Goal: Task Accomplishment & Management: Complete application form

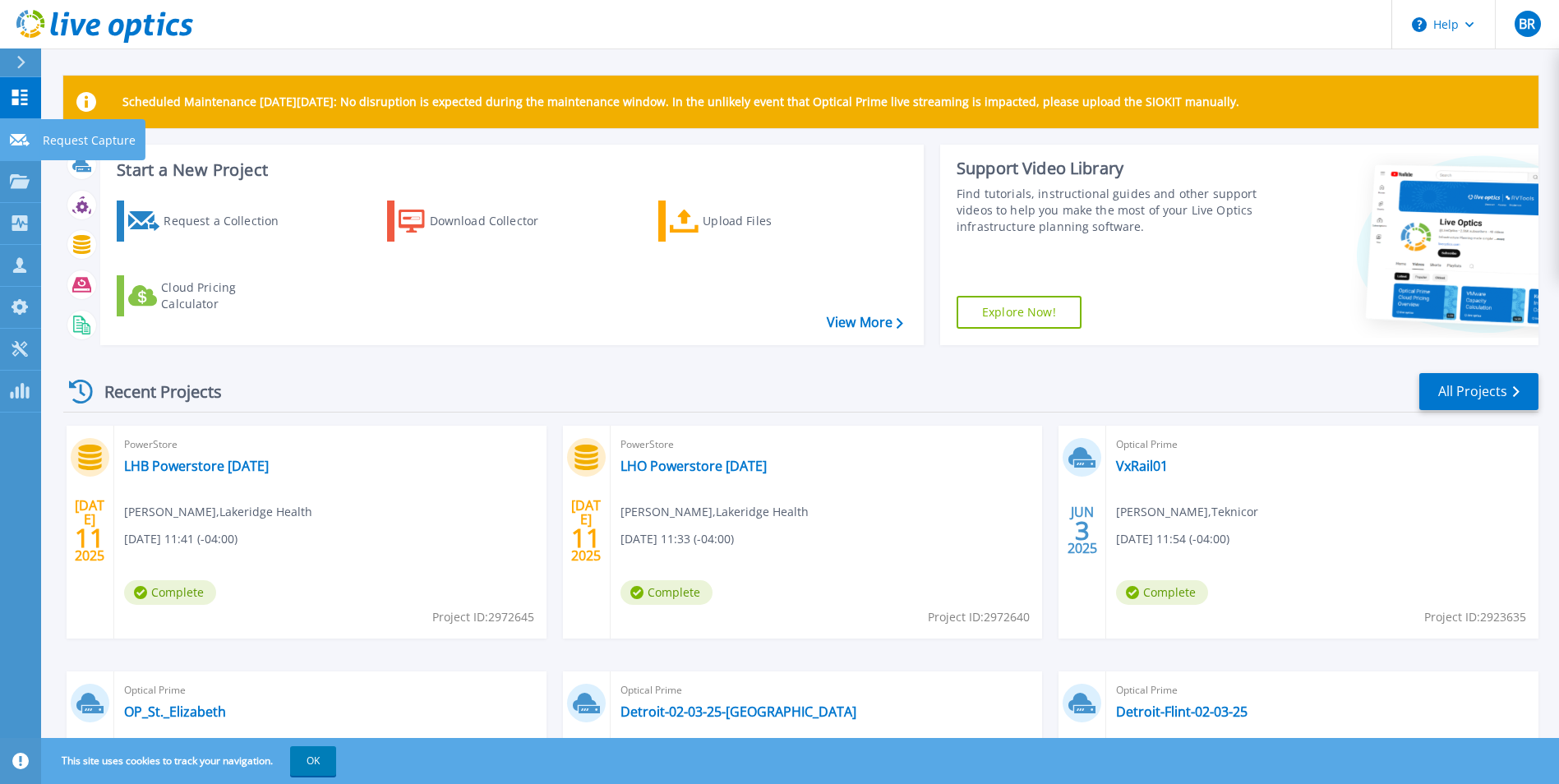
click at [72, 133] on p "Request Capture" at bounding box center [89, 139] width 93 height 43
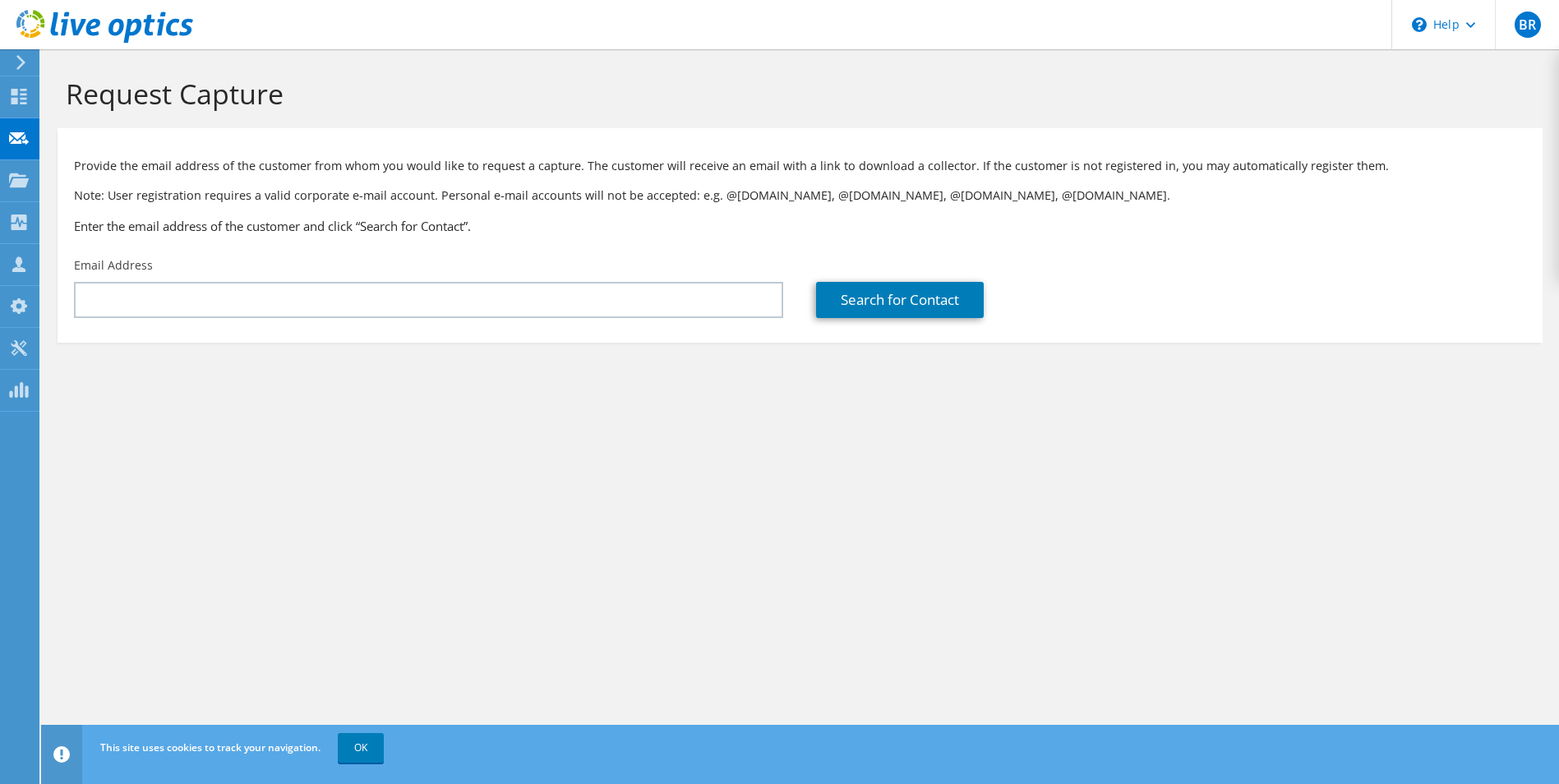
click at [493, 281] on div "Email Address" at bounding box center [428, 288] width 742 height 77
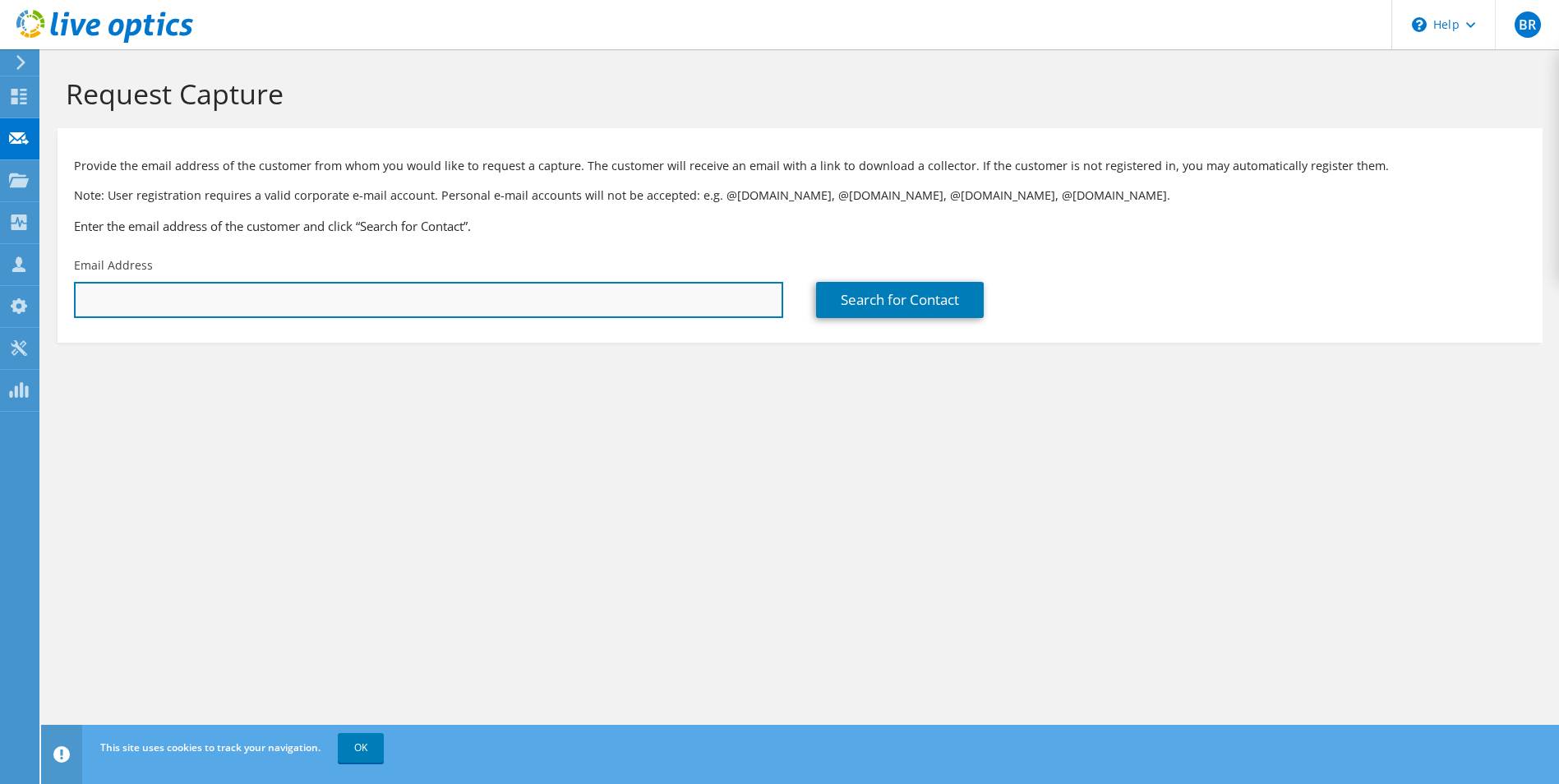
drag, startPoint x: 494, startPoint y: 299, endPoint x: 510, endPoint y: 296, distance: 16.3
click at [494, 299] on input "text" at bounding box center [428, 300] width 709 height 37
paste input "Jason Benfeitinho <jbenfeitinho@haltonhealthcare.com>"
type input "jbenfeitinho@haltonhealthcare.com"
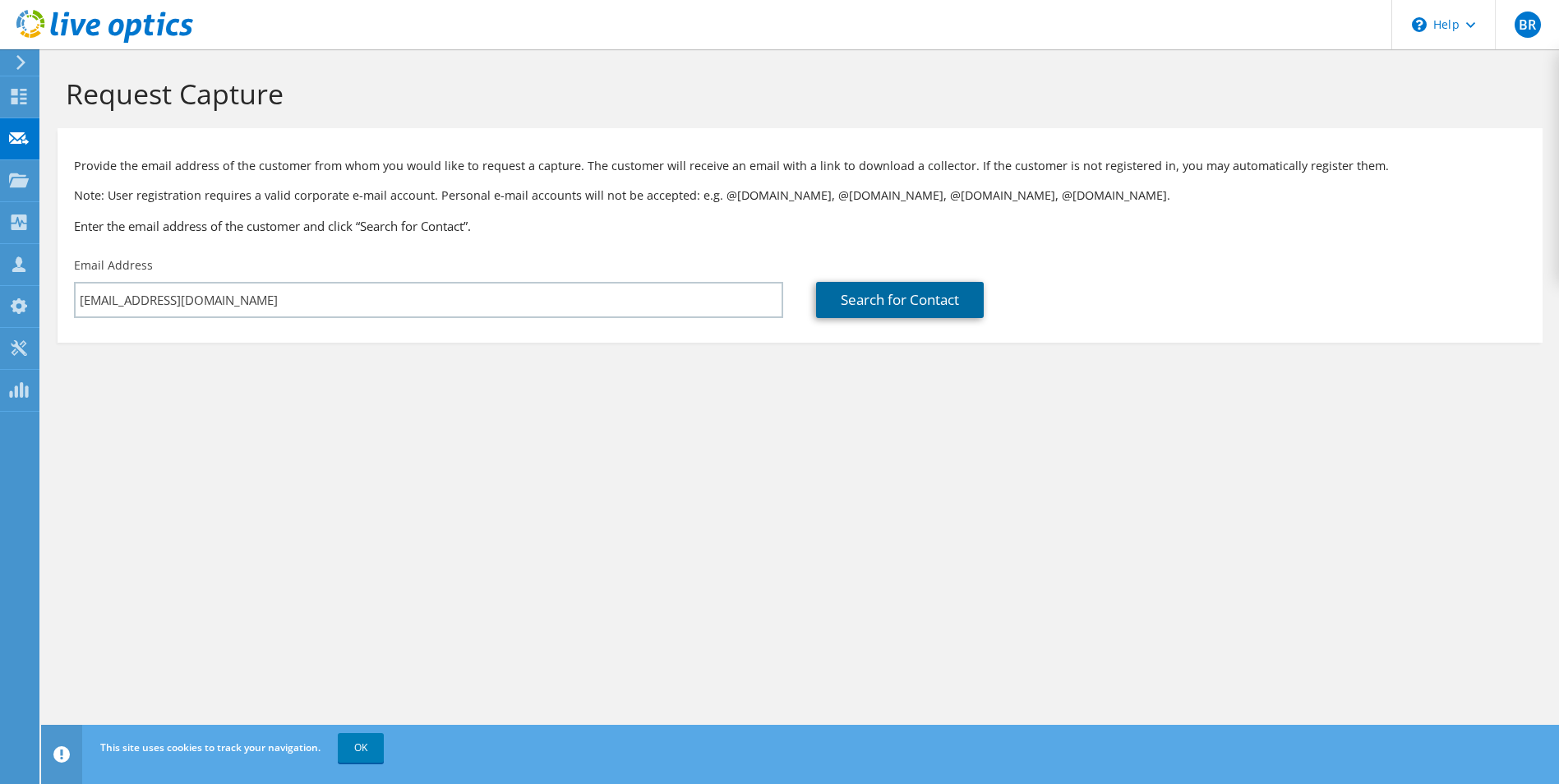
click at [911, 290] on link "Search for Contact" at bounding box center [899, 300] width 167 height 37
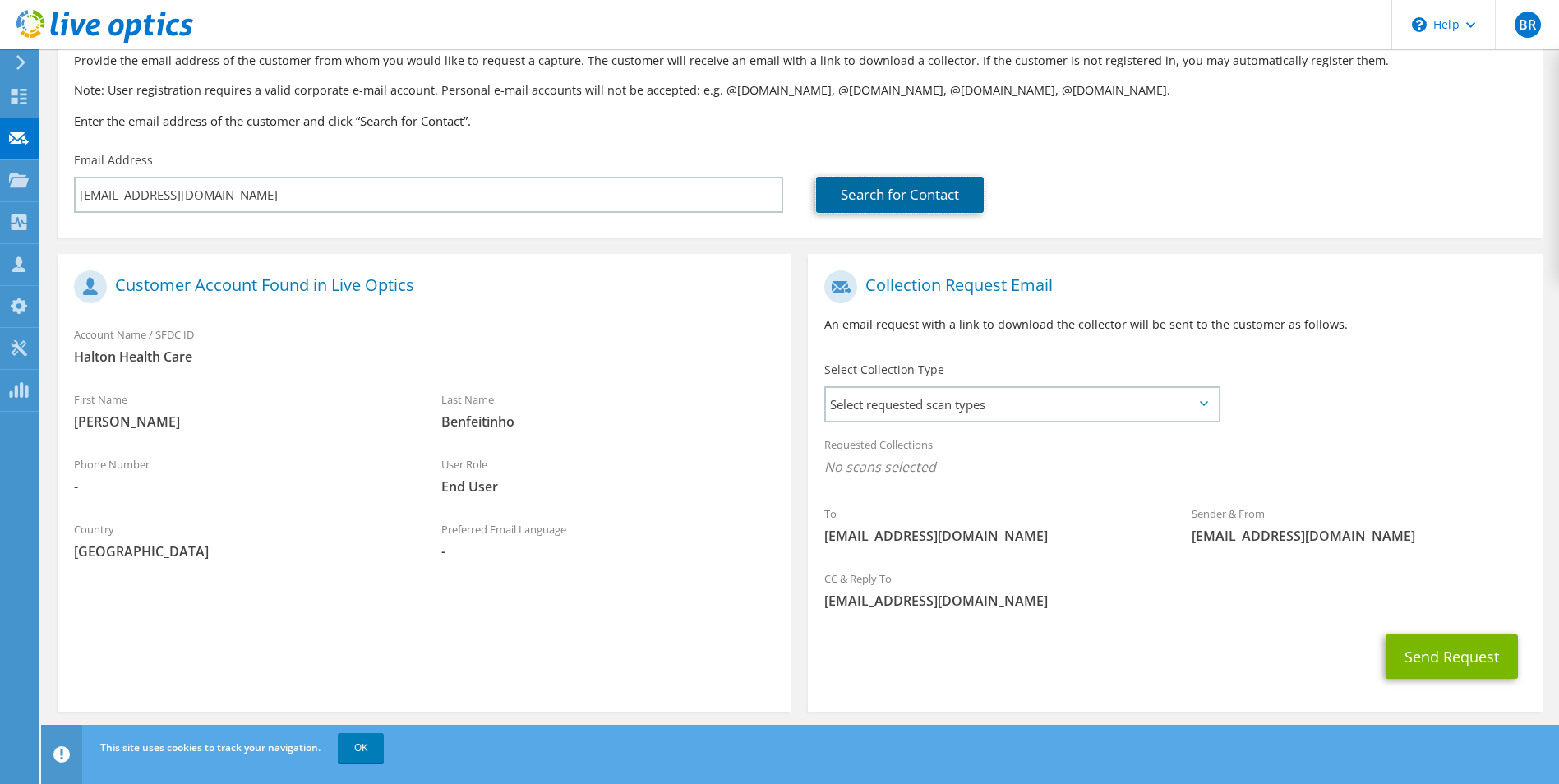
scroll to position [115, 0]
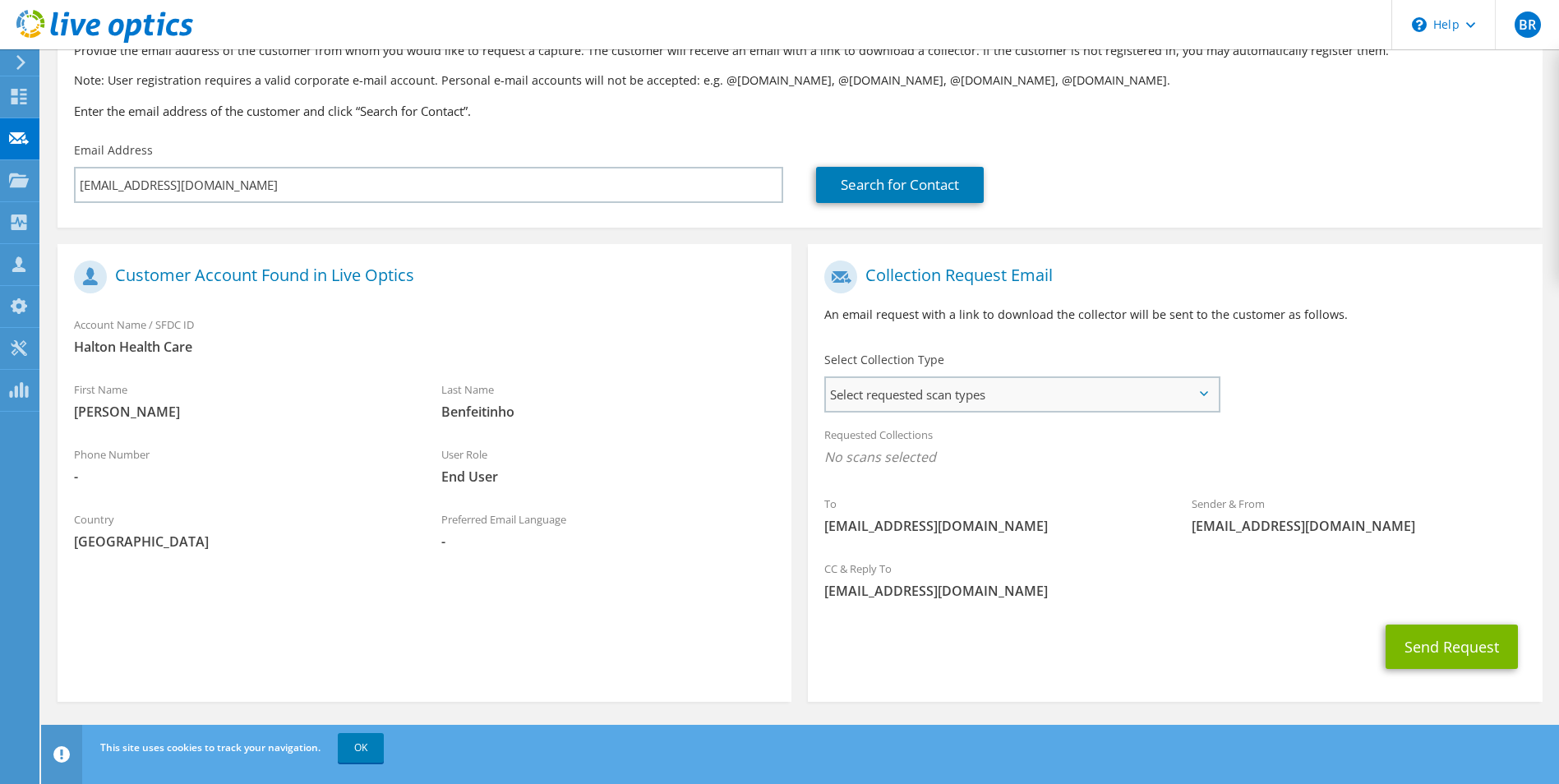
click at [1149, 402] on span "Select requested scan types" at bounding box center [1021, 393] width 391 height 33
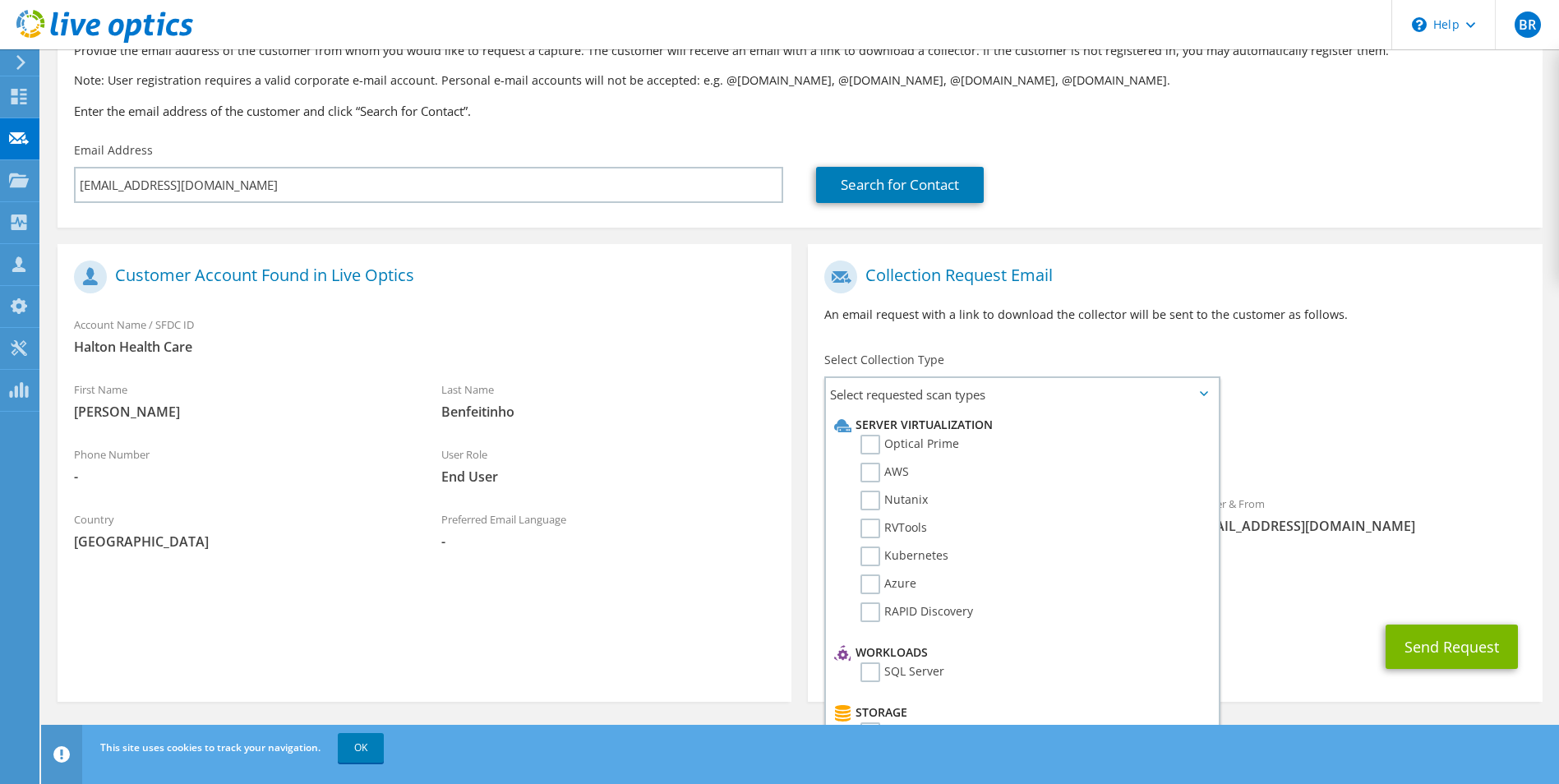
click at [693, 483] on span "End User" at bounding box center [608, 477] width 334 height 18
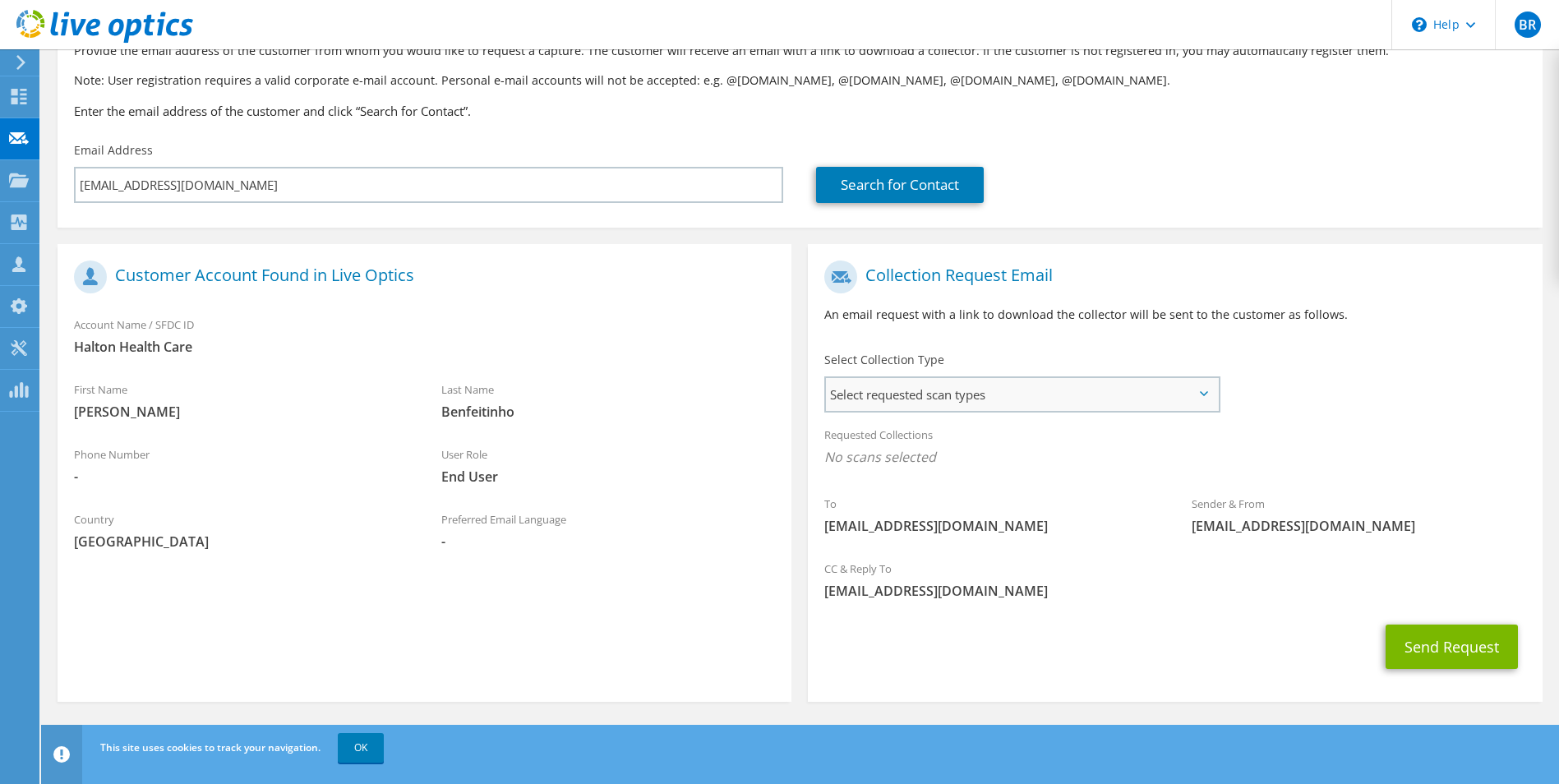
click at [867, 397] on span "Select requested scan types" at bounding box center [1021, 393] width 391 height 33
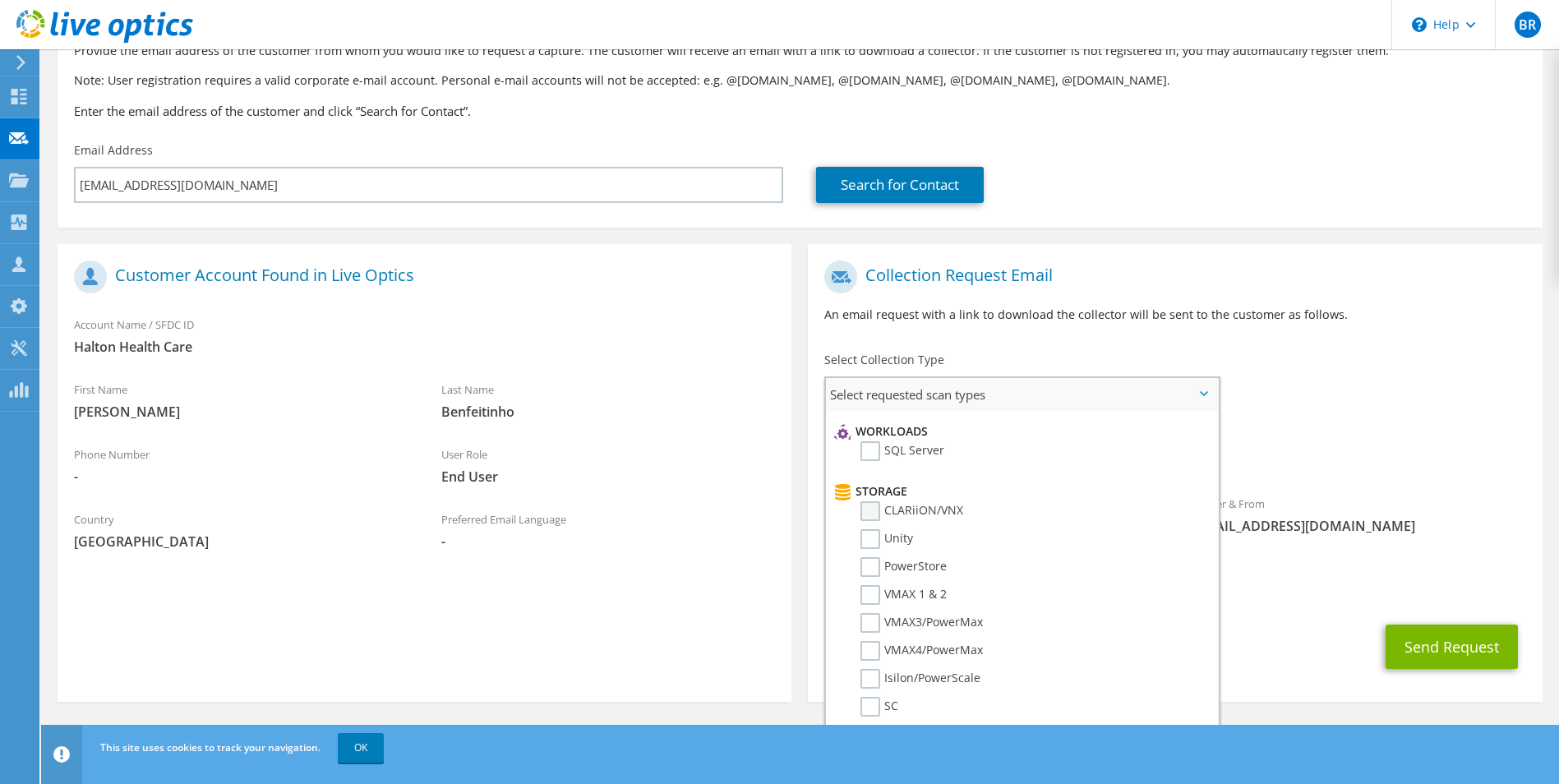
scroll to position [246, 0]
click at [866, 547] on label "PowerStore" at bounding box center [903, 542] width 86 height 20
click at [0, 0] on input "PowerStore" at bounding box center [0, 0] width 0 height 0
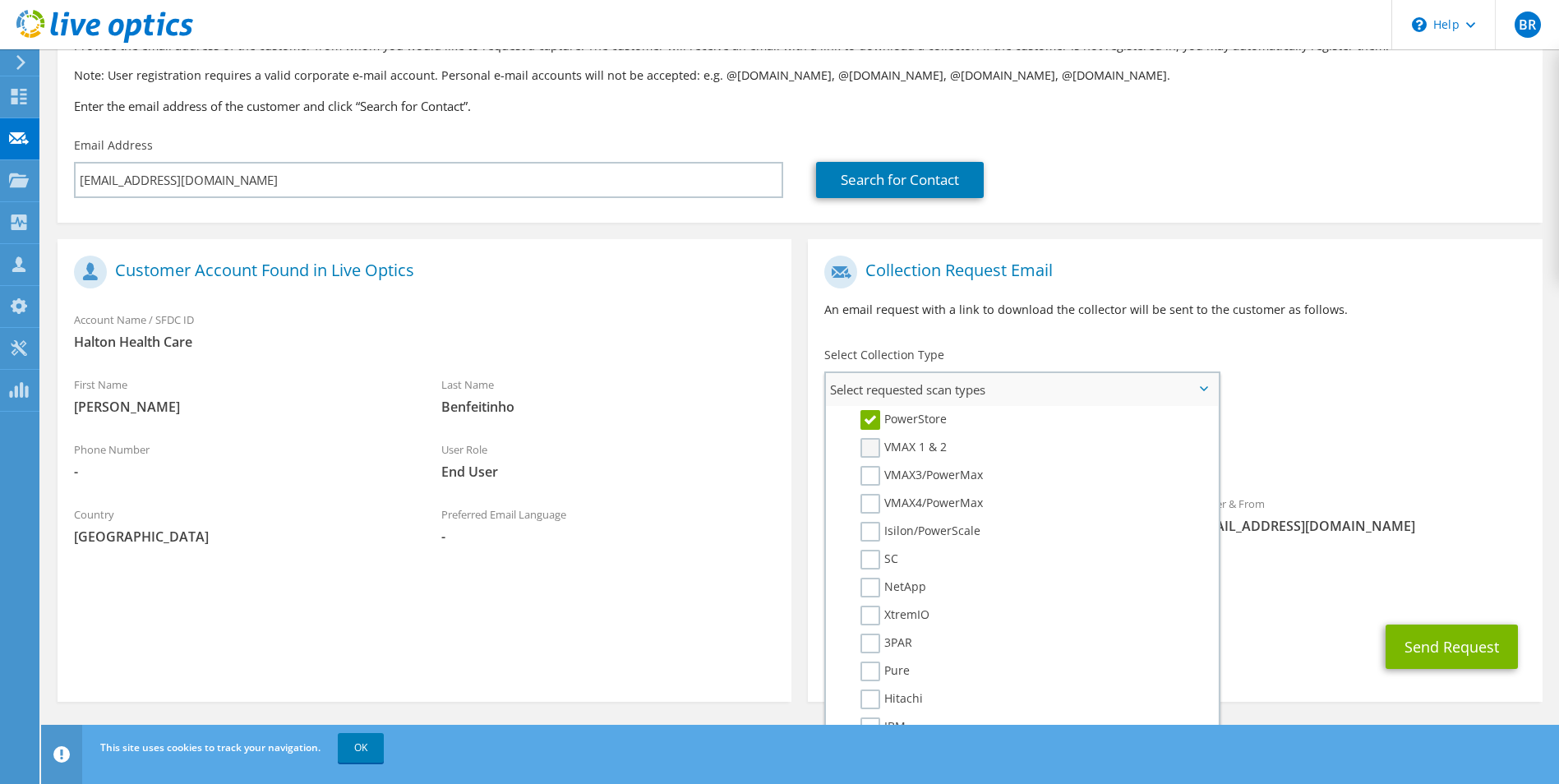
scroll to position [410, 0]
click at [872, 489] on label "Isilon/PowerScale" at bounding box center [920, 483] width 120 height 20
click at [0, 0] on input "Isilon/PowerScale" at bounding box center [0, 0] width 0 height 0
click at [1398, 400] on div "To jbenfeitinho@haltonhealthcare.com Sender & From liveoptics@liveoptics.com" at bounding box center [1175, 398] width 734 height 304
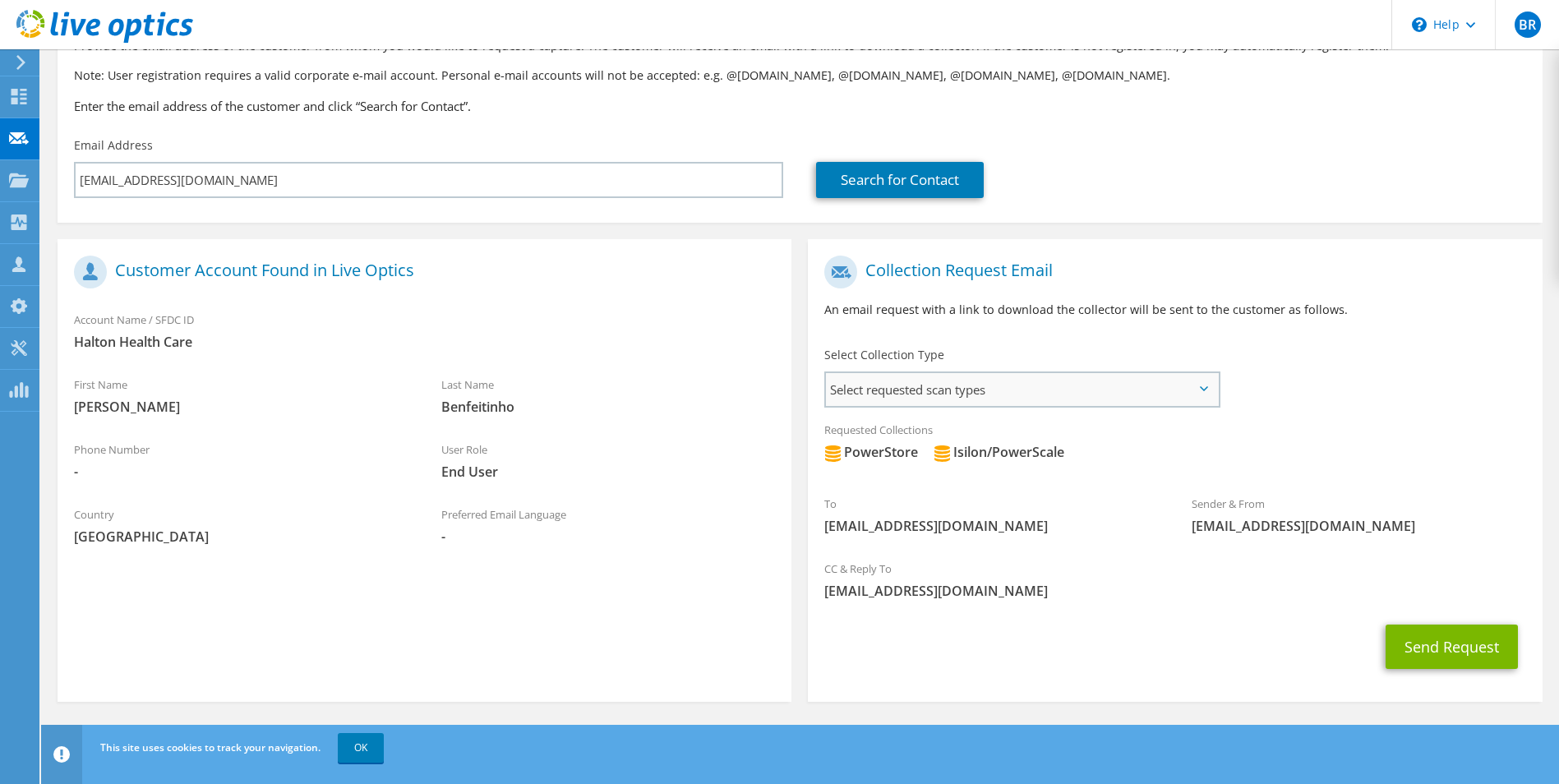
click at [1159, 387] on span "Select requested scan types" at bounding box center [1021, 389] width 391 height 33
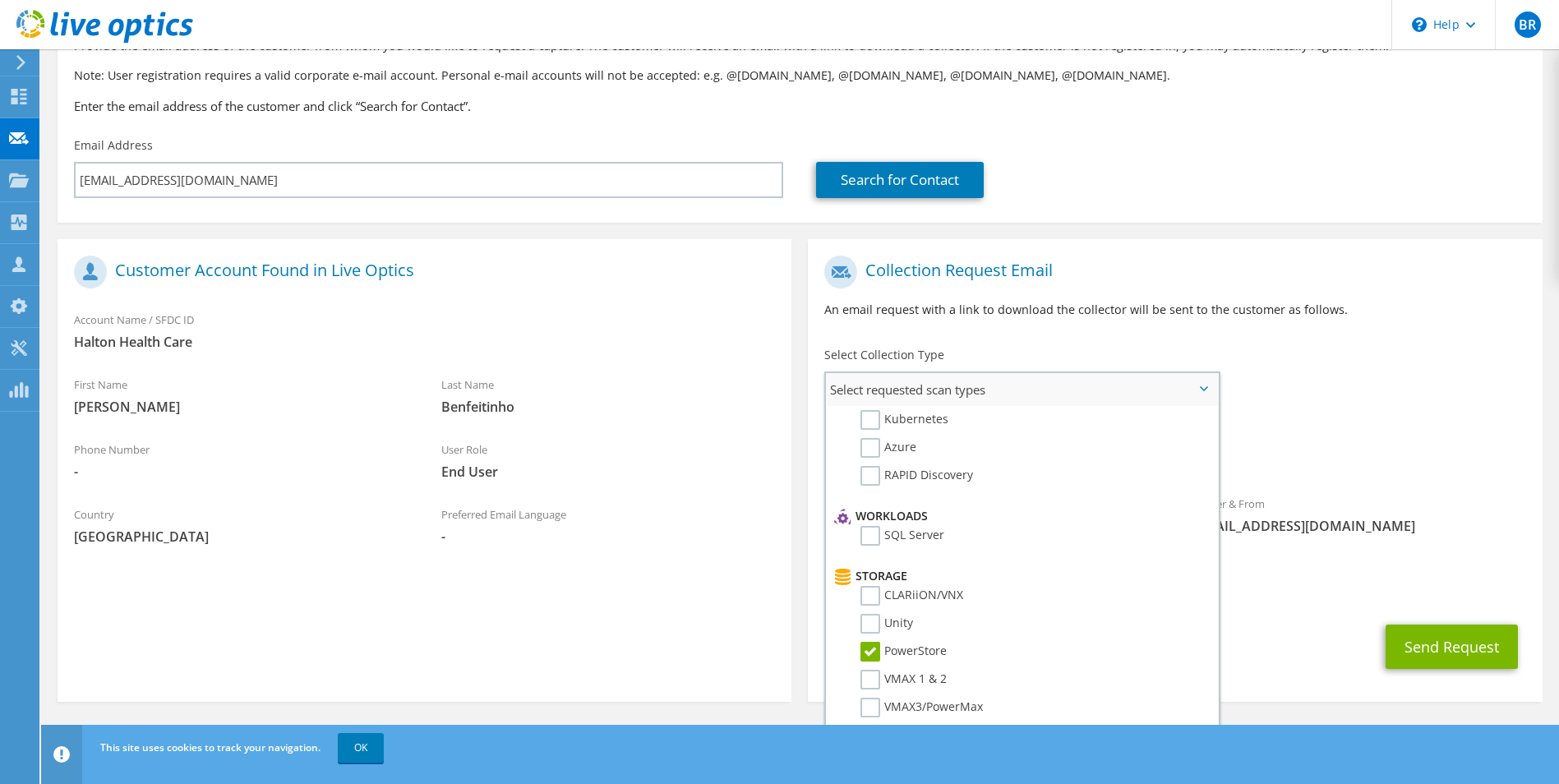
scroll to position [0, 0]
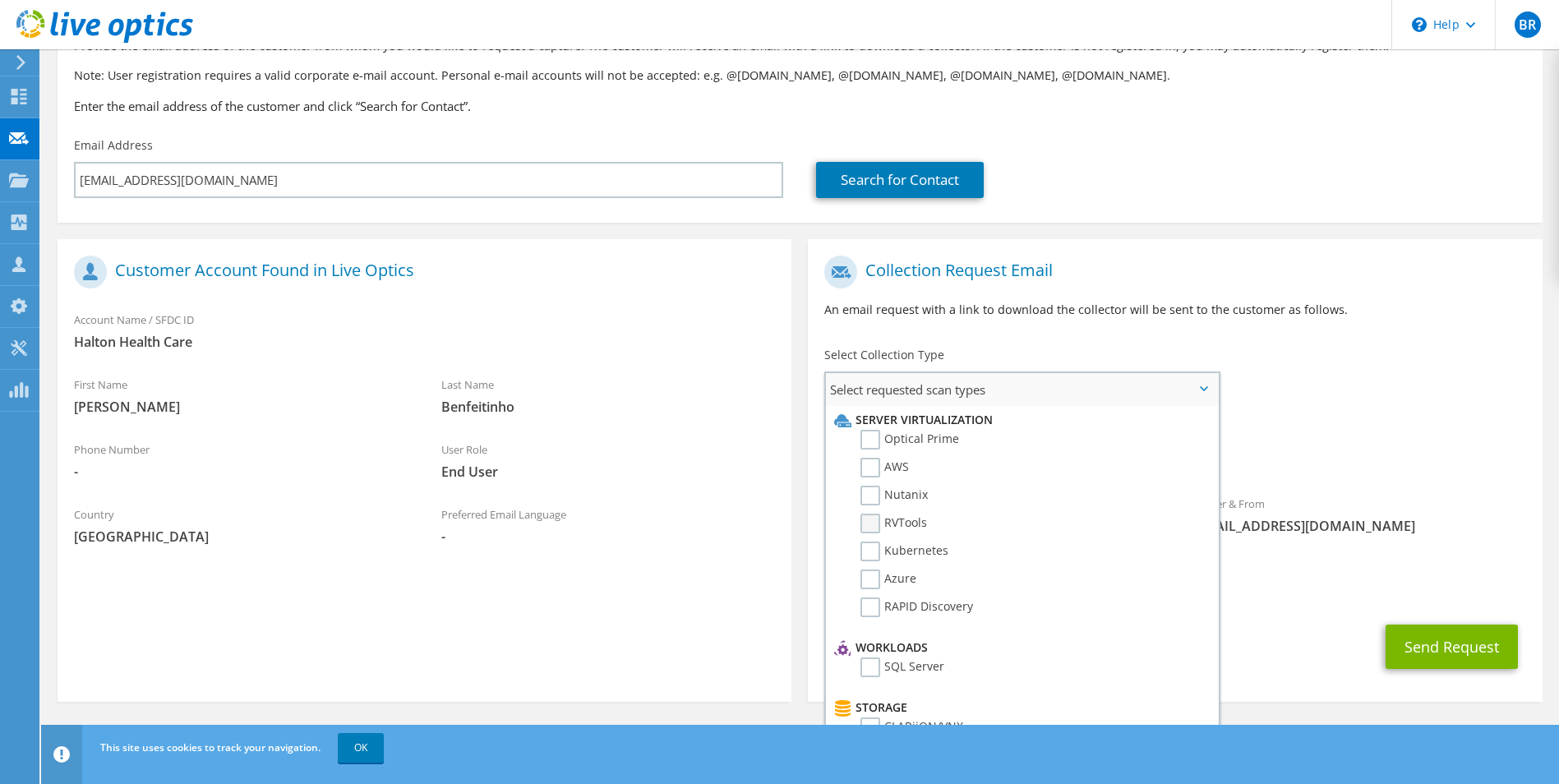
click at [872, 525] on label "RVTools" at bounding box center [893, 523] width 66 height 20
click at [0, 0] on input "RVTools" at bounding box center [0, 0] width 0 height 0
click at [869, 435] on label "Optical Prime" at bounding box center [910, 440] width 99 height 20
click at [0, 0] on input "Optical Prime" at bounding box center [0, 0] width 0 height 0
click at [1406, 444] on span "PowerStore Isilon/PowerScale RVTools Optical Prime" at bounding box center [1174, 456] width 701 height 27
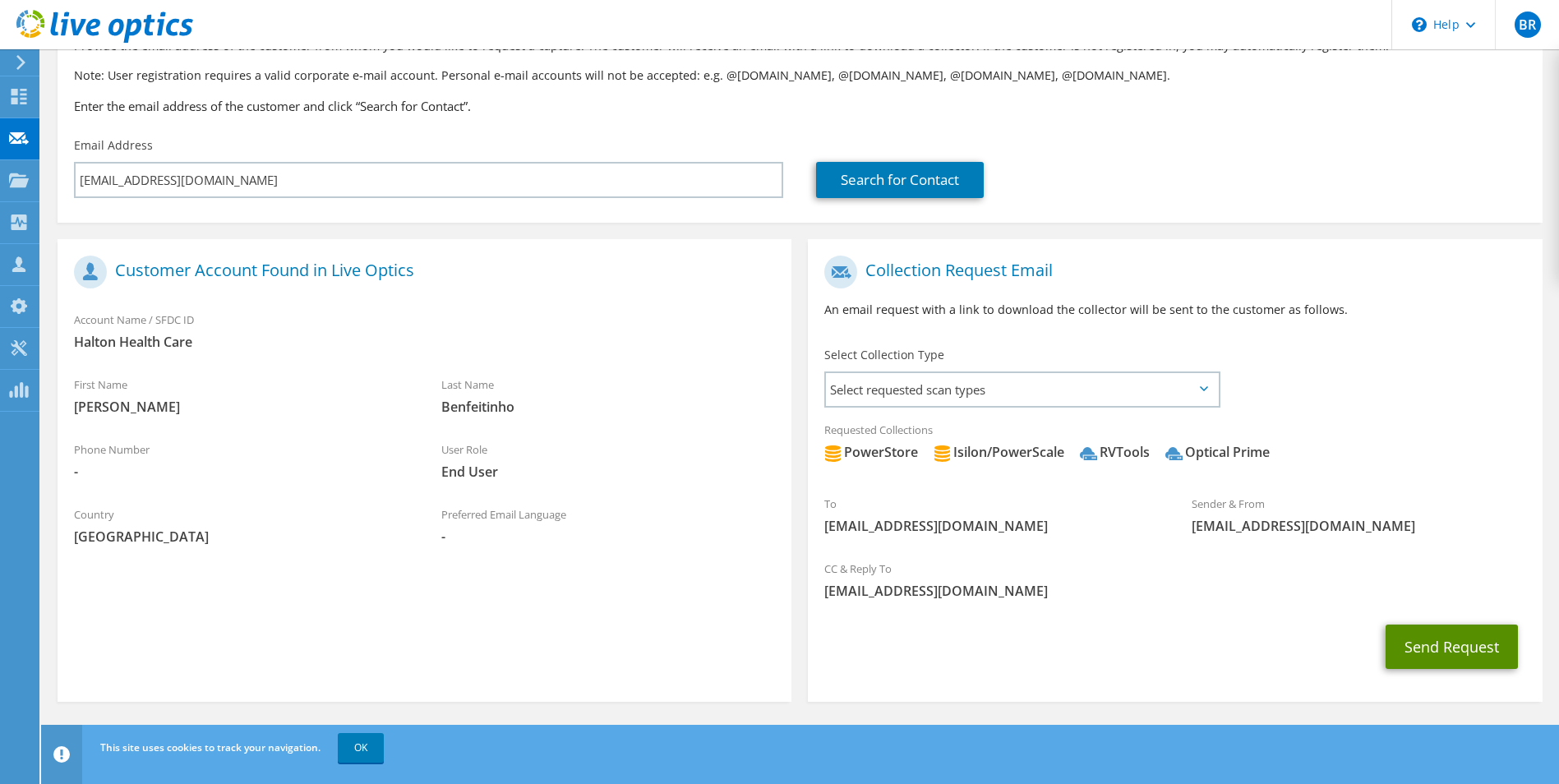
click at [1440, 644] on button "Send Request" at bounding box center [1452, 646] width 133 height 44
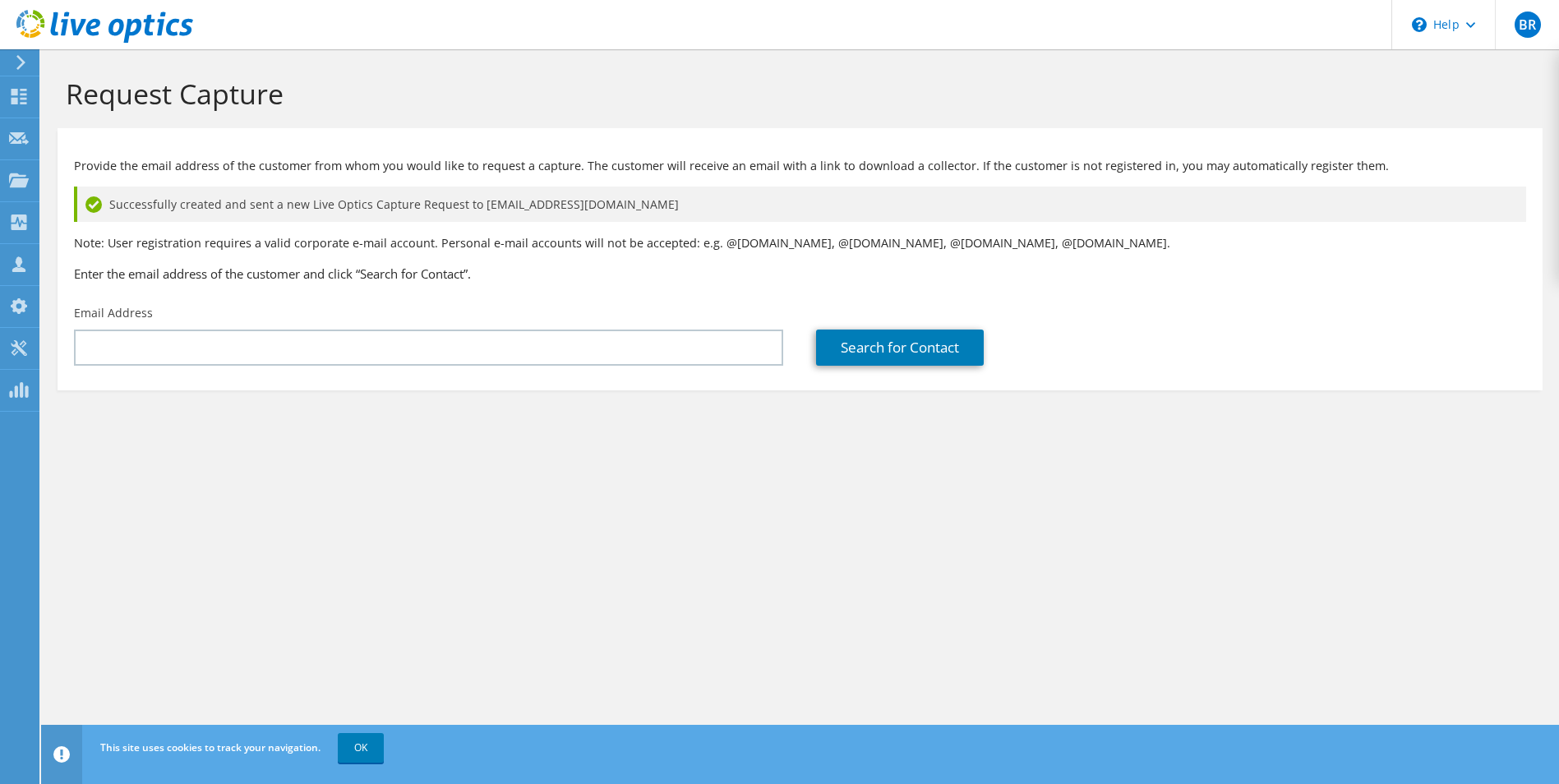
click at [1186, 535] on div "Request Capture Provide the email address of the customer from whom you would l…" at bounding box center [800, 416] width 1518 height 735
